Goal: Task Accomplishment & Management: Use online tool/utility

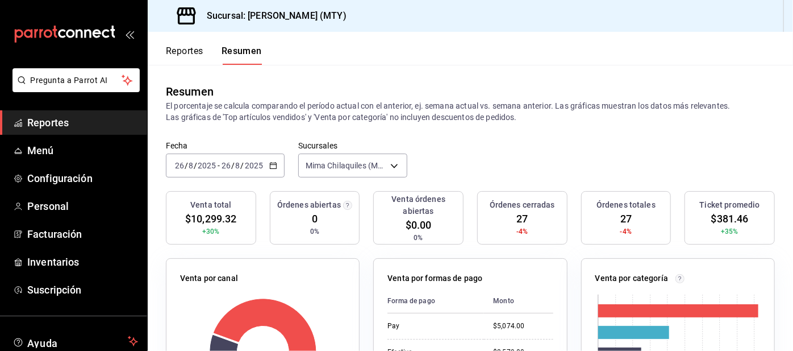
click at [175, 50] on button "Reportes" at bounding box center [185, 54] width 38 height 19
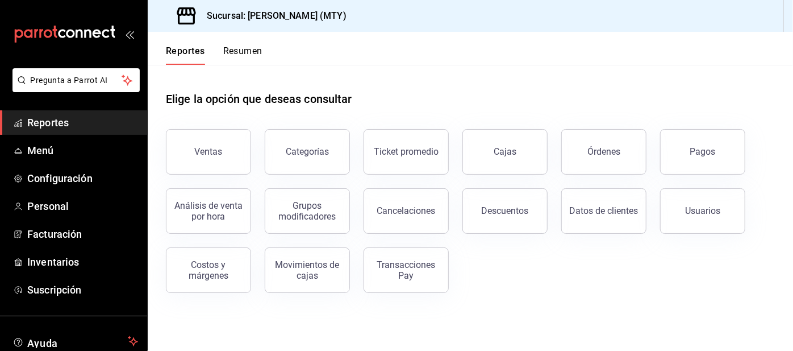
click at [682, 143] on button "Pagos" at bounding box center [702, 151] width 85 height 45
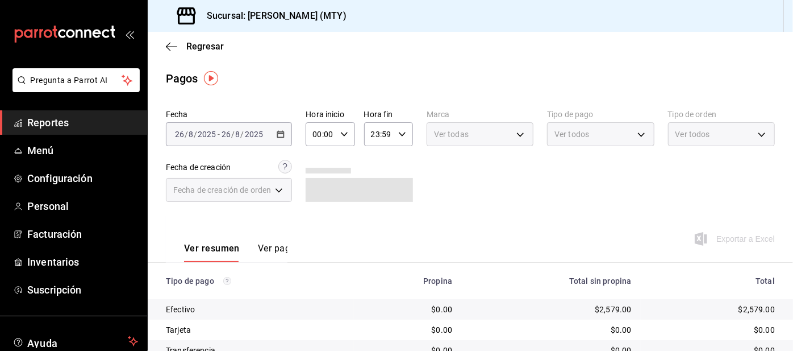
click at [573, 130] on span "Ver todos" at bounding box center [572, 133] width 35 height 11
click at [558, 133] on body "Pregunta a Parrot AI Reportes Menú Configuración Personal Facturación Inventari…" at bounding box center [396, 175] width 793 height 351
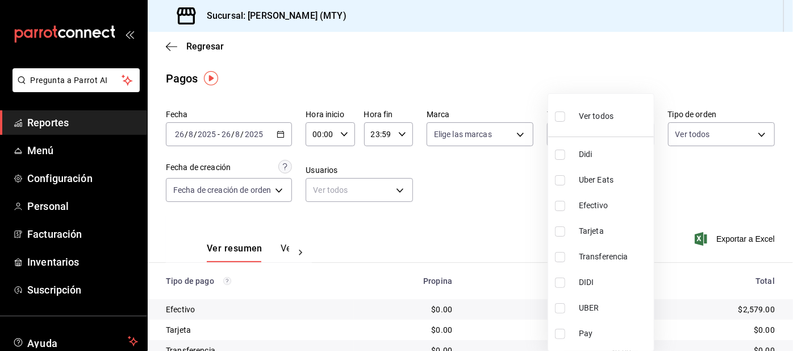
click at [563, 155] on input "checkbox" at bounding box center [560, 154] width 10 height 10
checkbox input "true"
click at [563, 179] on input "checkbox" at bounding box center [560, 180] width 10 height 10
checkbox input "true"
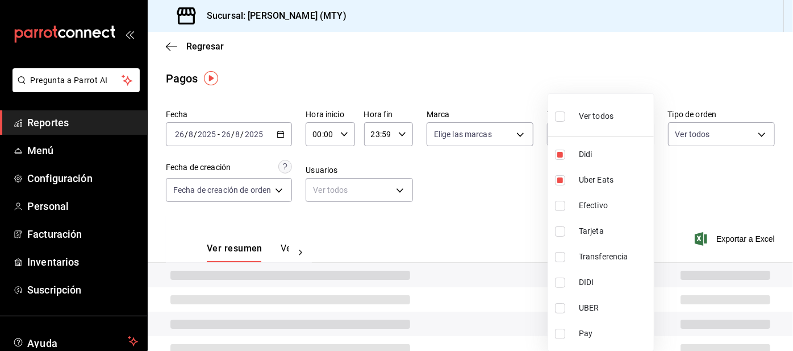
type input "ac2aad4e-3626-4df0-8b49-5bb49559922d,3386c666-a0b3-47d5-beef-c54dce93463a"
click at [564, 335] on input "checkbox" at bounding box center [560, 333] width 10 height 10
checkbox input "true"
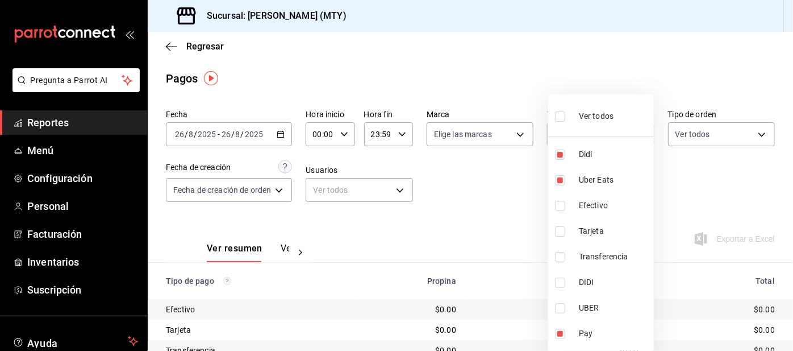
type input "ac2aad4e-3626-4df0-8b49-5bb49559922d,3386c666-a0b3-47d5-beef-c54dce93463a,f6d9e…"
click at [467, 198] on div at bounding box center [396, 175] width 793 height 351
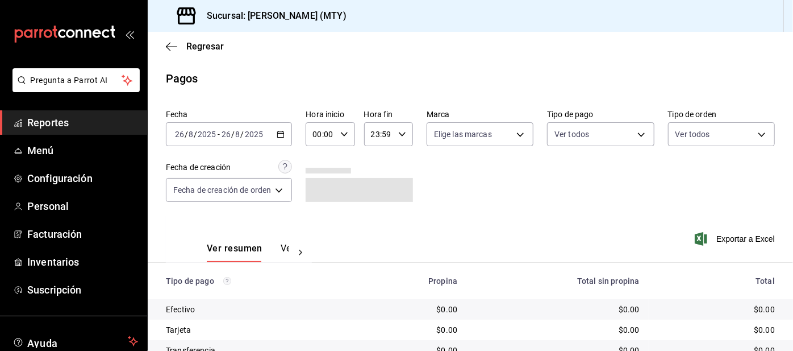
click at [604, 140] on body "Pregunta a Parrot AI Reportes Menú Configuración Personal Facturación Inventari…" at bounding box center [396, 175] width 793 height 351
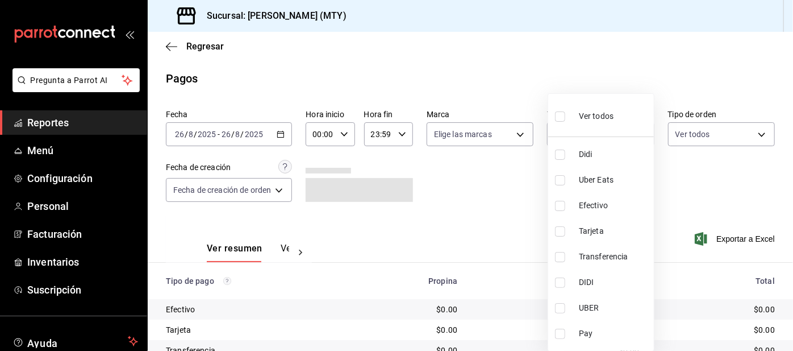
click at [580, 132] on ul "Ver todos Didi Uber Eats Efectivo Tarjeta Transferencia DIDI UBER Pay" at bounding box center [601, 222] width 106 height 257
click at [564, 156] on input "checkbox" at bounding box center [560, 154] width 10 height 10
checkbox input "true"
click at [560, 182] on input "checkbox" at bounding box center [560, 180] width 10 height 10
checkbox input "true"
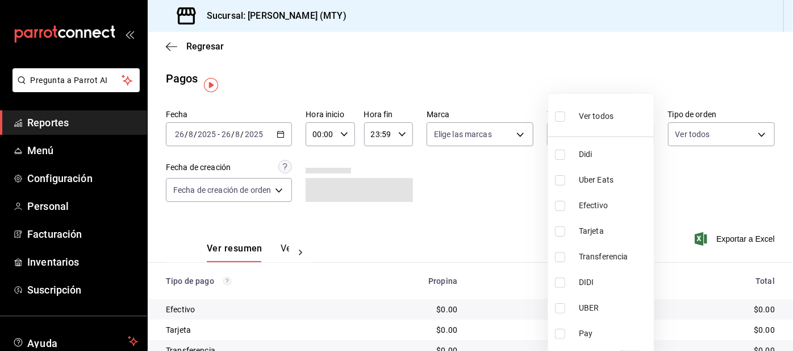
click at [561, 335] on input "checkbox" at bounding box center [560, 333] width 10 height 10
checkbox input "true"
click at [562, 149] on input "checkbox" at bounding box center [560, 154] width 10 height 10
checkbox input "false"
click at [557, 177] on input "checkbox" at bounding box center [560, 180] width 10 height 10
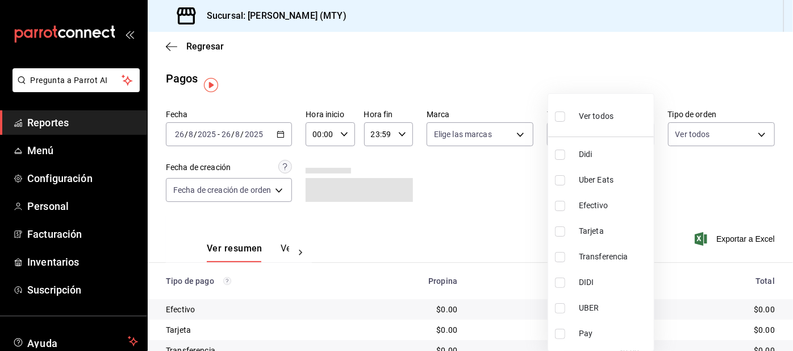
checkbox input "false"
click at [560, 338] on input "checkbox" at bounding box center [560, 333] width 10 height 10
checkbox input "false"
click at [479, 197] on div at bounding box center [396, 175] width 793 height 351
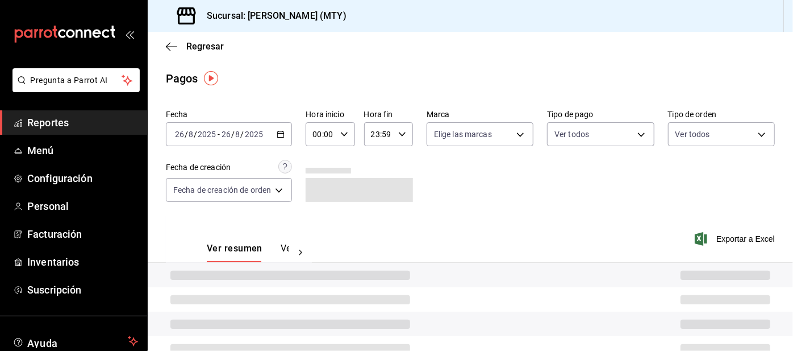
click at [564, 144] on hr at bounding box center [588, 144] width 80 height 1
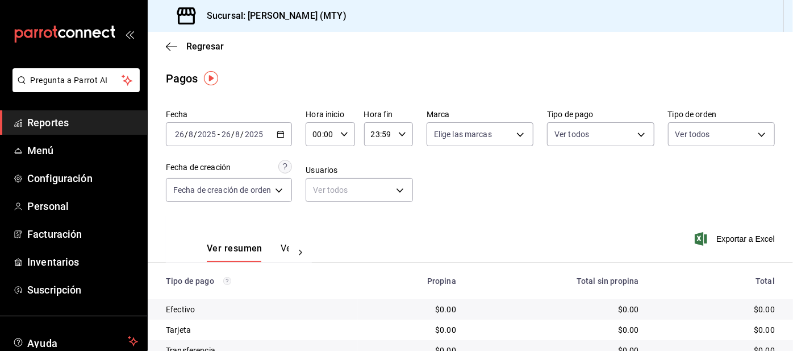
click at [569, 139] on body "Pregunta a Parrot AI Reportes Menú Configuración Personal Facturación Inventari…" at bounding box center [396, 175] width 793 height 351
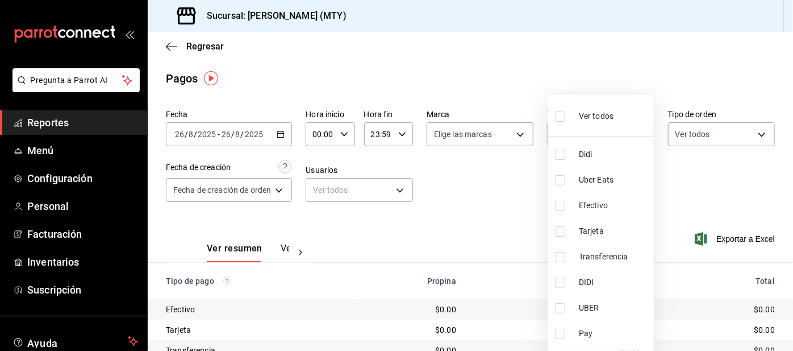
click at [564, 156] on input "checkbox" at bounding box center [560, 154] width 10 height 10
checkbox input "true"
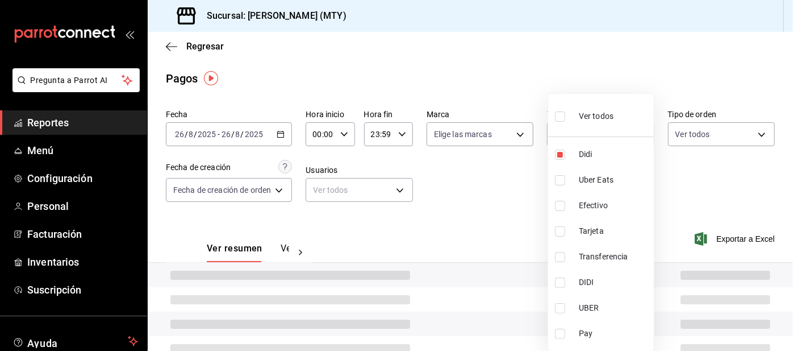
type input "ac2aad4e-3626-4df0-8b49-5bb49559922d"
click at [562, 178] on input "checkbox" at bounding box center [560, 180] width 10 height 10
checkbox input "true"
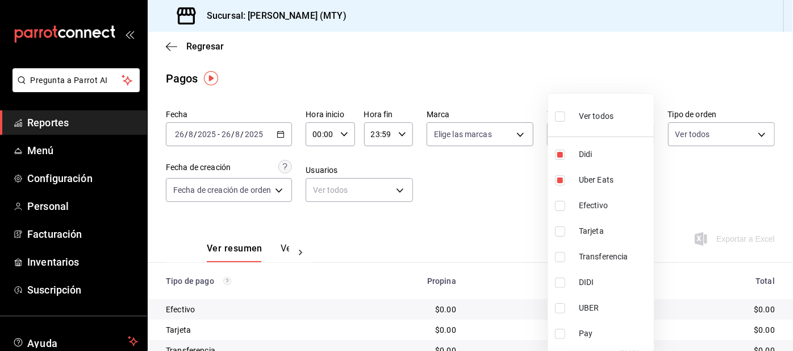
type input "ac2aad4e-3626-4df0-8b49-5bb49559922d,3386c666-a0b3-47d5-beef-c54dce93463a"
click at [561, 334] on input "checkbox" at bounding box center [560, 333] width 10 height 10
checkbox input "true"
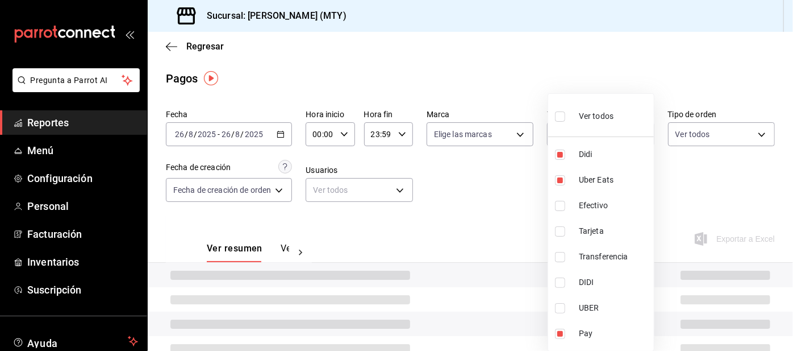
type input "ac2aad4e-3626-4df0-8b49-5bb49559922d,3386c666-a0b3-47d5-beef-c54dce93463a,f6d9e…"
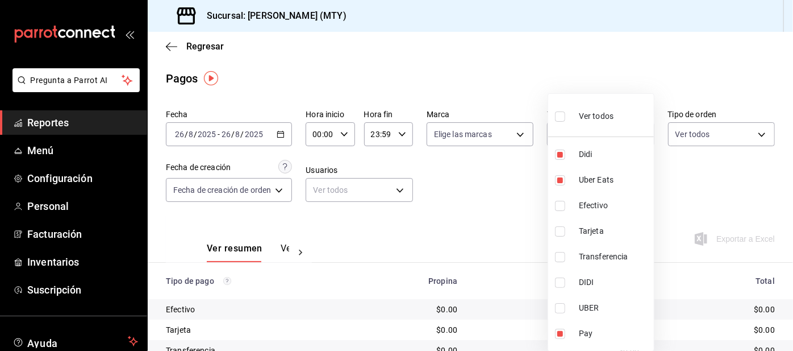
click at [367, 228] on div at bounding box center [396, 175] width 793 height 351
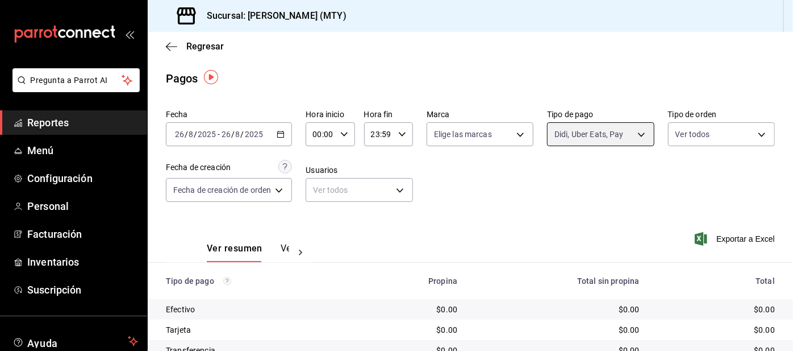
scroll to position [95, 0]
